Goal: Book appointment/travel/reservation

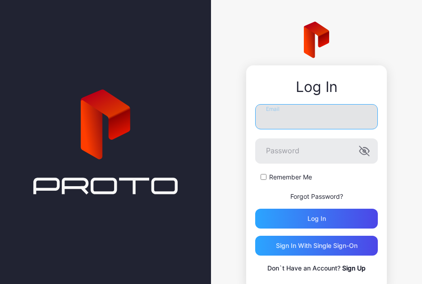
click at [290, 114] on input "Email" at bounding box center [316, 116] width 123 height 25
type input "**********"
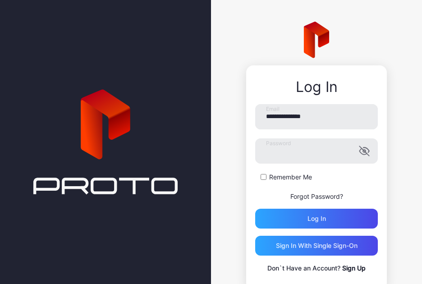
click at [283, 175] on label "Remember Me" at bounding box center [290, 177] width 43 height 9
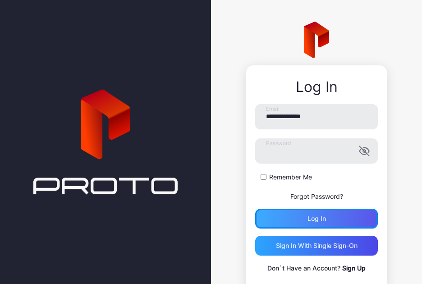
click at [298, 216] on div "Log in" at bounding box center [316, 219] width 123 height 20
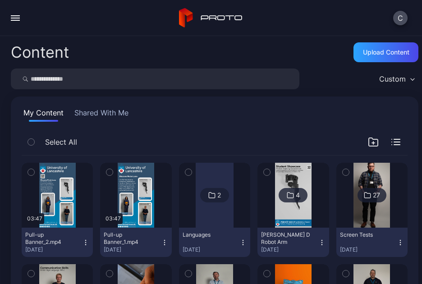
click at [19, 15] on div "button" at bounding box center [15, 15] width 9 height 1
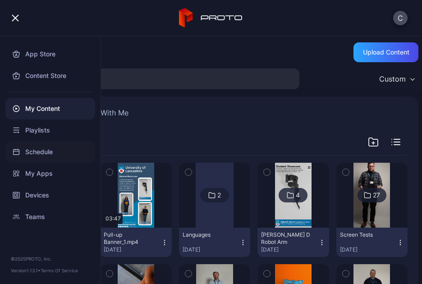
click at [40, 150] on div "Schedule" at bounding box center [50, 152] width 90 height 22
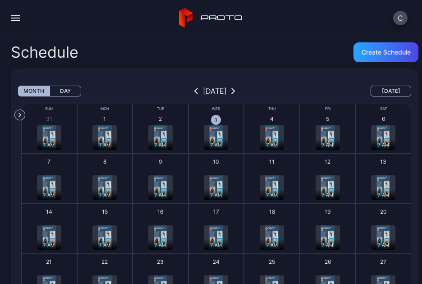
click at [216, 134] on img "button" at bounding box center [216, 137] width 14 height 24
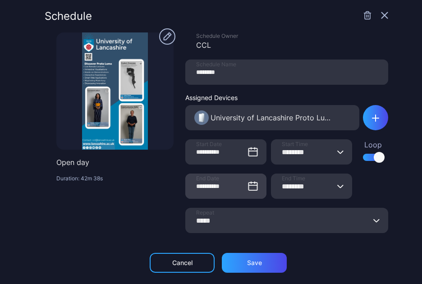
click at [247, 188] on icon at bounding box center [252, 186] width 11 height 11
click at [240, 188] on input "**********" at bounding box center [225, 185] width 81 height 25
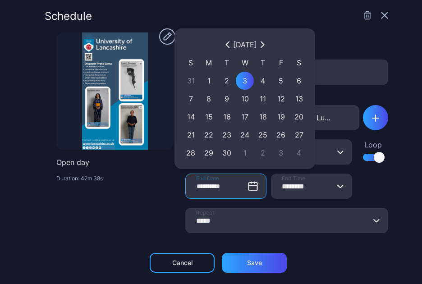
click at [263, 45] on icon "button" at bounding box center [261, 45] width 3 height 6
click at [280, 45] on div "[DATE]" at bounding box center [245, 45] width 126 height 18
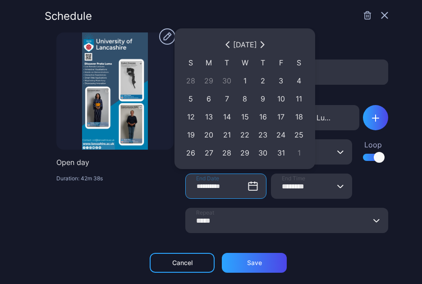
click at [280, 45] on div "[DATE]" at bounding box center [245, 45] width 126 height 18
click at [263, 46] on icon "button" at bounding box center [261, 45] width 3 height 6
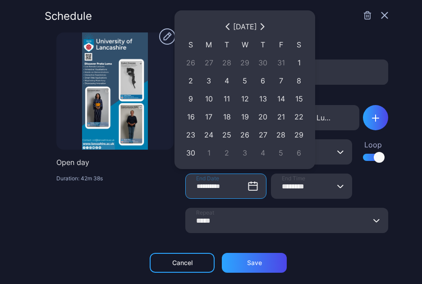
click at [275, 46] on div "F" at bounding box center [281, 45] width 18 height 18
click at [263, 29] on icon "button" at bounding box center [261, 27] width 3 height 6
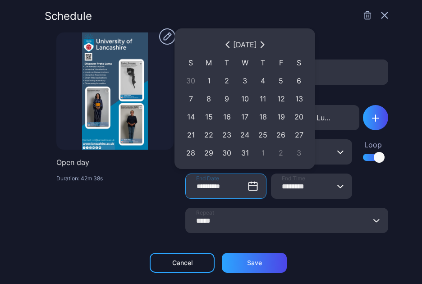
click at [276, 29] on div "[DATE] S M T W T F S 30 1 2 3 4 5 6 7 8 9 10 11 12 13 14 15 16 17 18 19 20 21 2…" at bounding box center [244, 98] width 141 height 141
click at [265, 41] on icon "button" at bounding box center [262, 44] width 5 height 7
click at [268, 41] on button "button" at bounding box center [262, 44] width 11 height 11
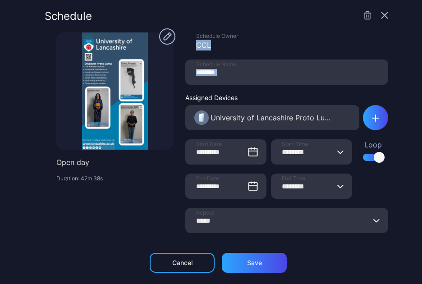
click at [278, 41] on div "CCL" at bounding box center [292, 45] width 192 height 11
click at [251, 183] on icon at bounding box center [251, 183] width 0 height 2
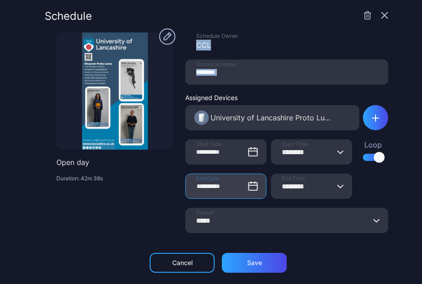
click at [241, 183] on input "**********" at bounding box center [225, 185] width 81 height 25
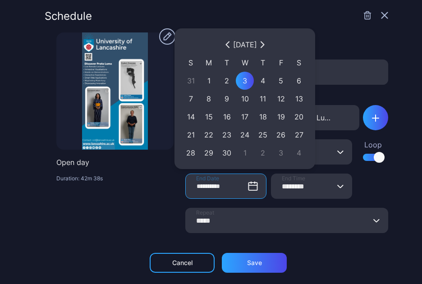
click at [268, 41] on button "button" at bounding box center [262, 44] width 11 height 11
click at [265, 41] on icon "button" at bounding box center [262, 44] width 5 height 7
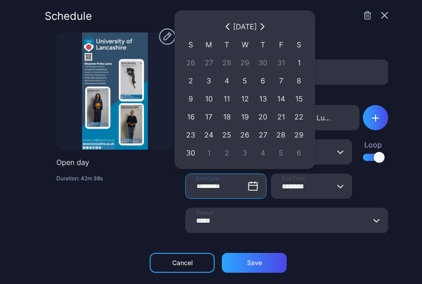
click at [274, 41] on div "F" at bounding box center [281, 45] width 18 height 18
click at [265, 27] on icon "button" at bounding box center [262, 26] width 5 height 7
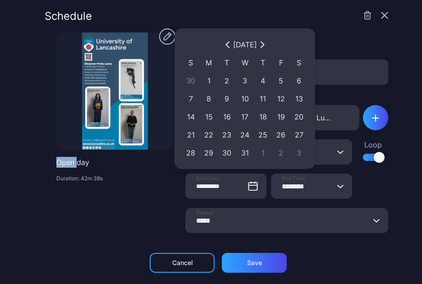
click at [277, 27] on div "Schedule" at bounding box center [216, 22] width 343 height 22
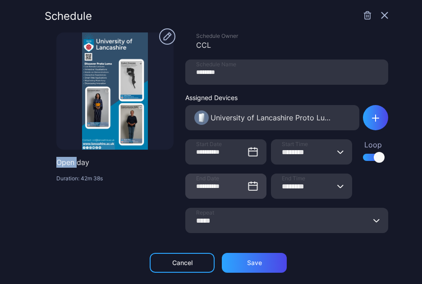
click at [249, 185] on icon at bounding box center [253, 185] width 8 height 0
click at [242, 186] on input "**********" at bounding box center [225, 185] width 81 height 25
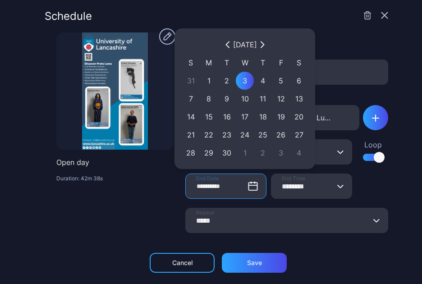
click at [265, 45] on icon "button" at bounding box center [262, 44] width 5 height 7
click at [268, 45] on button "button" at bounding box center [262, 44] width 11 height 11
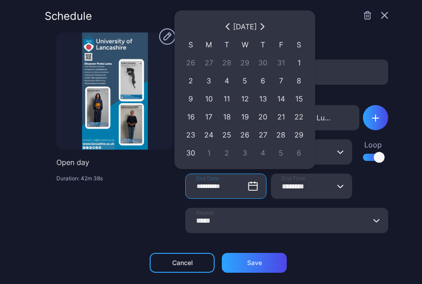
click at [265, 26] on icon "button" at bounding box center [262, 26] width 5 height 7
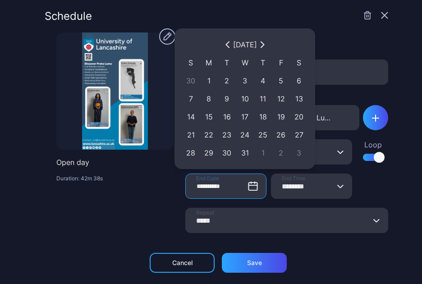
click at [268, 49] on button "button" at bounding box center [262, 44] width 11 height 11
click at [217, 132] on button "19" at bounding box center [209, 135] width 18 height 18
type input "**********"
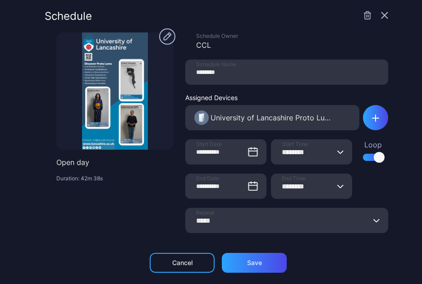
click at [307, 185] on input "********" at bounding box center [311, 185] width 81 height 25
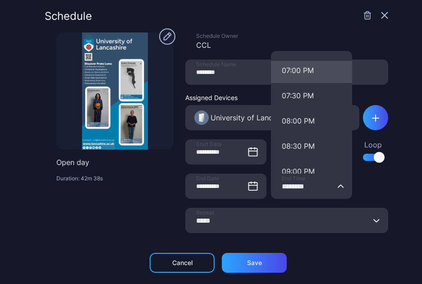
scroll to position [946, 0]
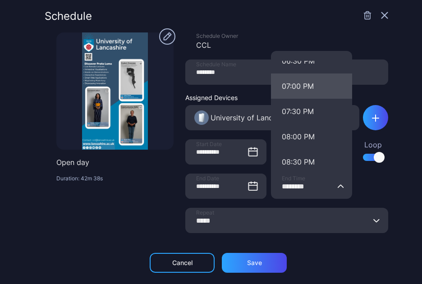
click at [295, 90] on button "07:00 PM" at bounding box center [311, 85] width 81 height 25
type input "********"
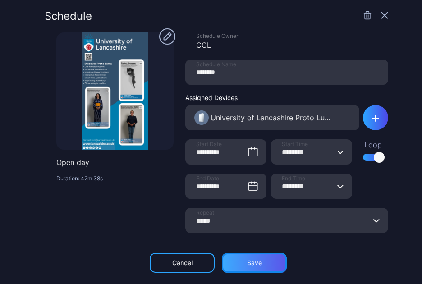
click at [250, 259] on div "Save" at bounding box center [254, 262] width 15 height 7
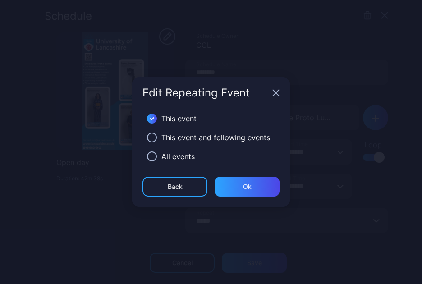
click at [151, 149] on div "All events" at bounding box center [210, 156] width 137 height 19
click at [150, 154] on button "button" at bounding box center [152, 156] width 10 height 10
click at [242, 182] on div "Ok" at bounding box center [246, 187] width 65 height 20
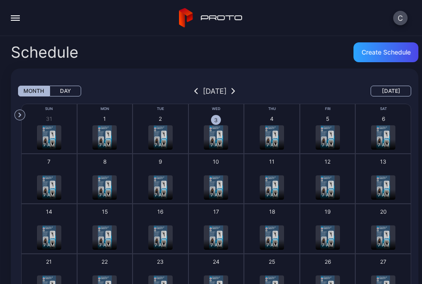
click at [214, 188] on img "button" at bounding box center [216, 187] width 14 height 24
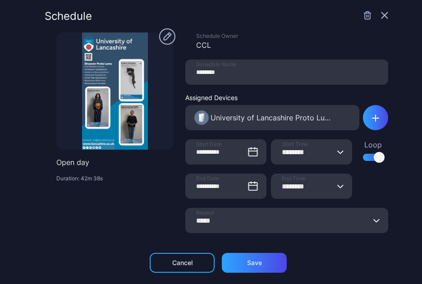
click at [381, 14] on icon "button" at bounding box center [384, 15] width 7 height 7
